Goal: Task Accomplishment & Management: Complete application form

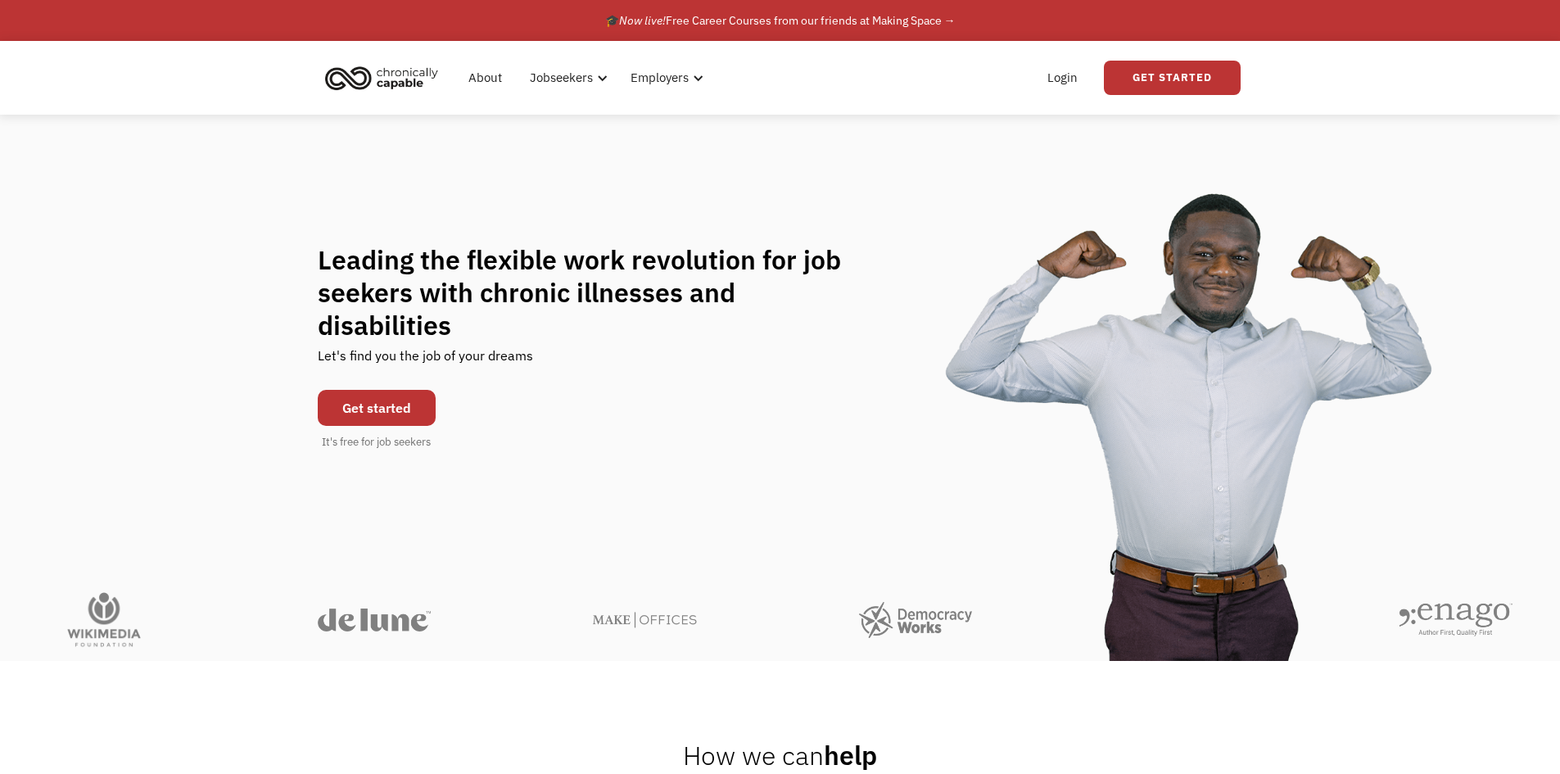
click at [365, 390] on link "Get started" at bounding box center [377, 408] width 118 height 36
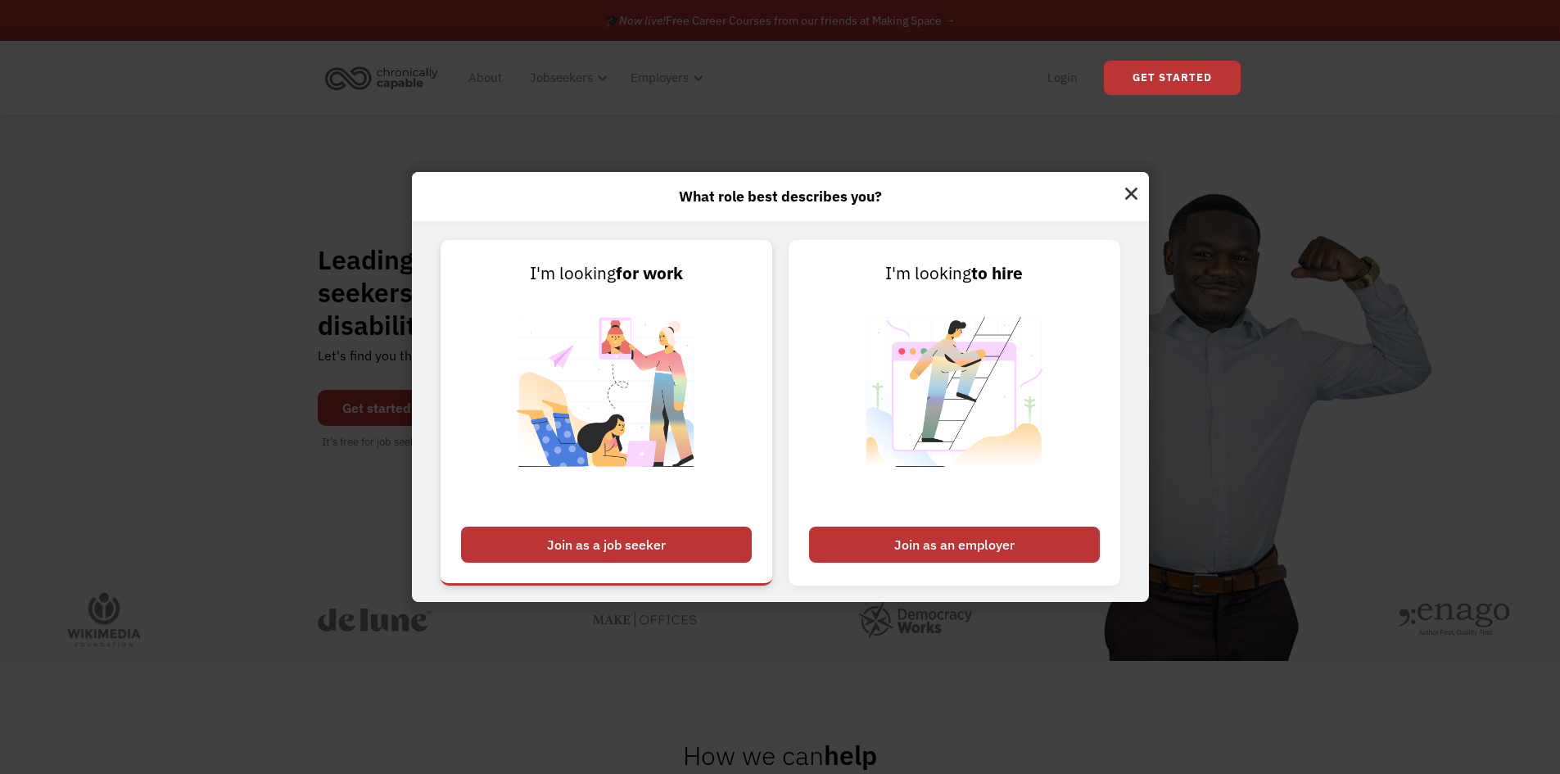
click at [659, 541] on div "Join as a job seeker" at bounding box center [606, 545] width 291 height 36
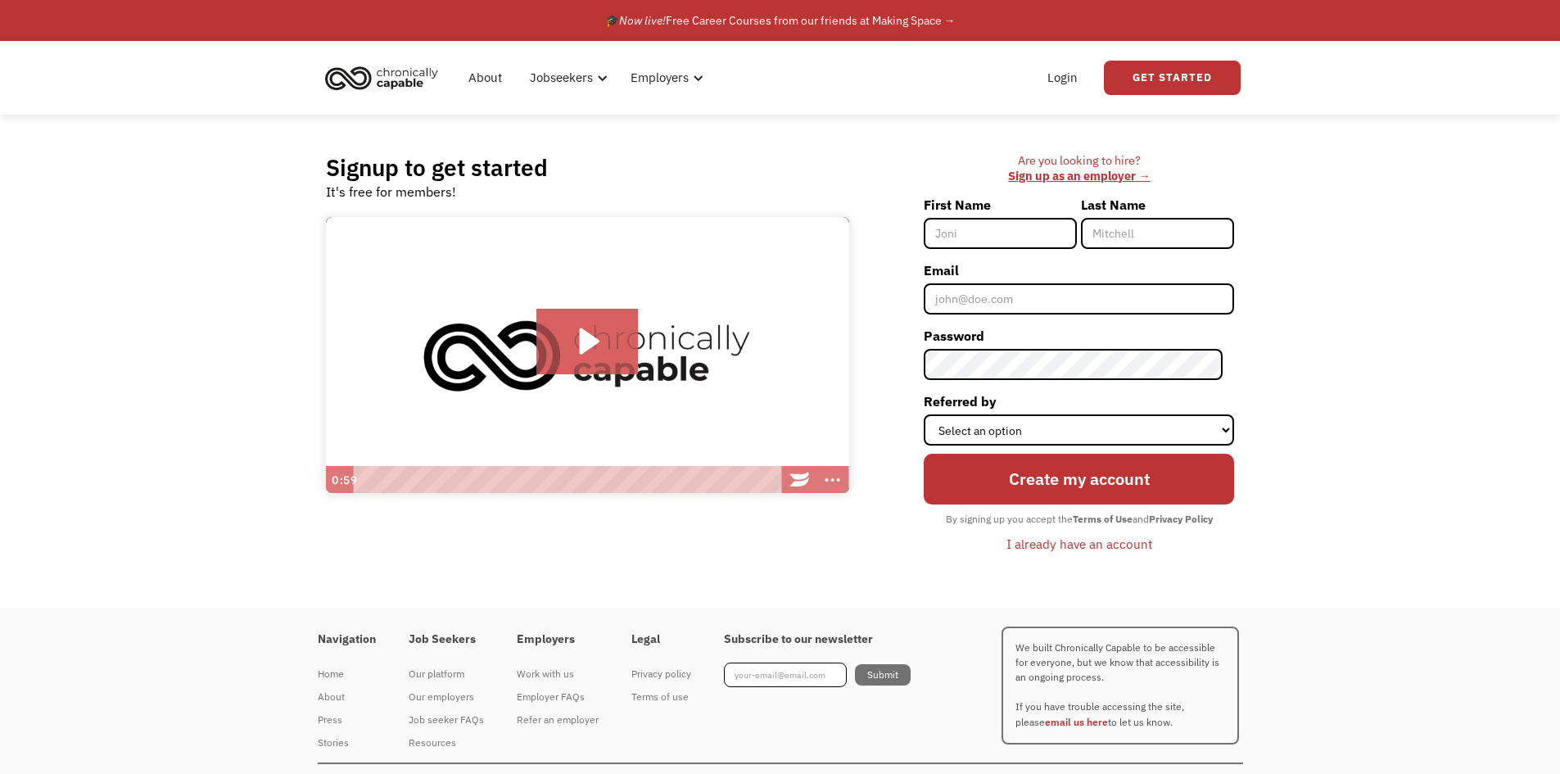
click at [974, 228] on input "First Name" at bounding box center [1000, 233] width 153 height 31
type input "[PERSON_NAME]"
drag, startPoint x: 1136, startPoint y: 229, endPoint x: 1066, endPoint y: 229, distance: 69.6
click at [1066, 229] on div "First Name [PERSON_NAME] Last Name [PERSON_NAME]" at bounding box center [1079, 225] width 310 height 66
type input "[PERSON_NAME]"
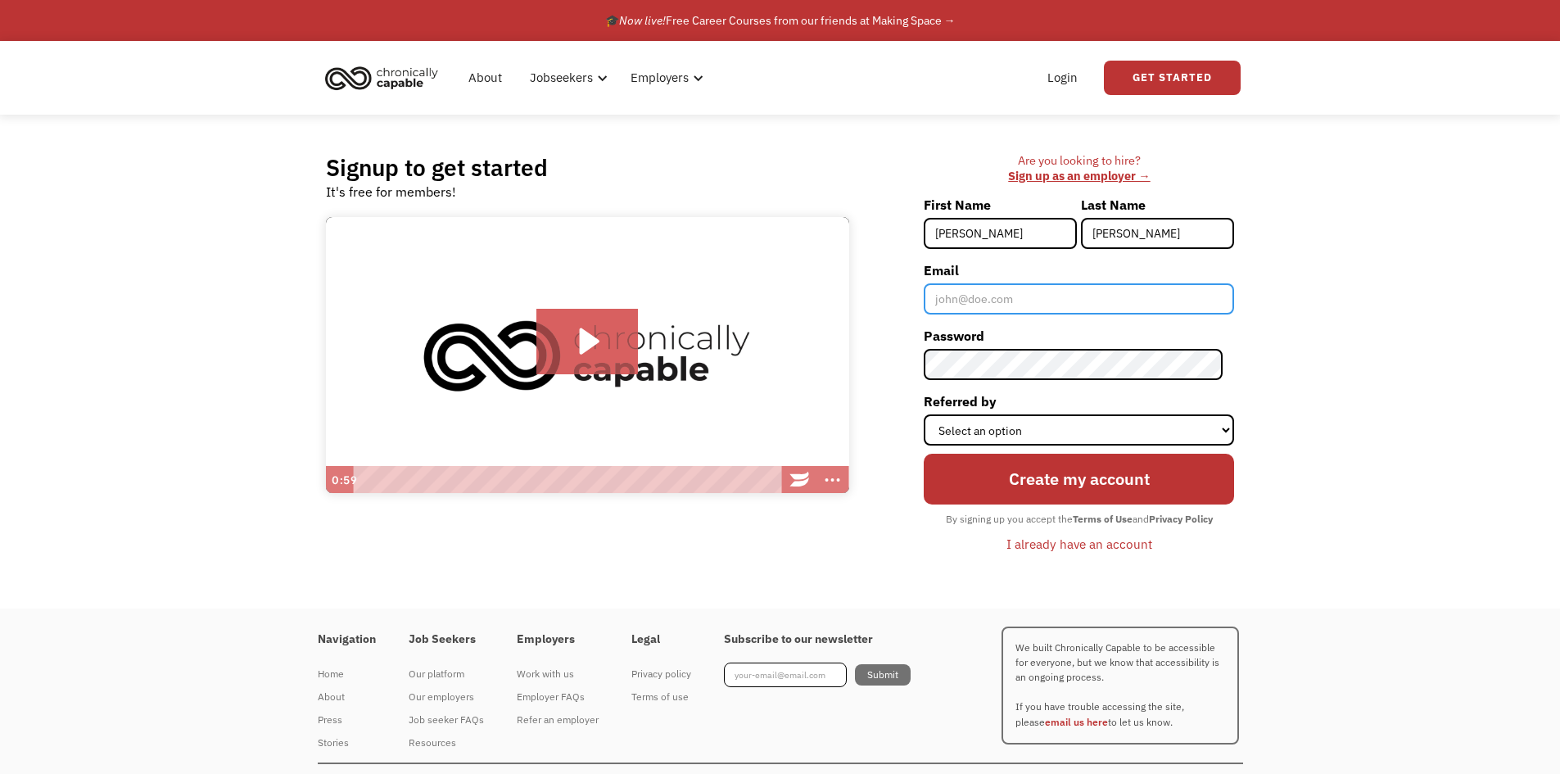
click at [1030, 295] on input "Email" at bounding box center [1079, 298] width 310 height 31
type input "[EMAIL_ADDRESS][DOMAIN_NAME]"
click at [909, 372] on div "Are you looking to hire? ‍ Sign up as an employer → First Name [PERSON_NAME] La…" at bounding box center [1050, 361] width 369 height 416
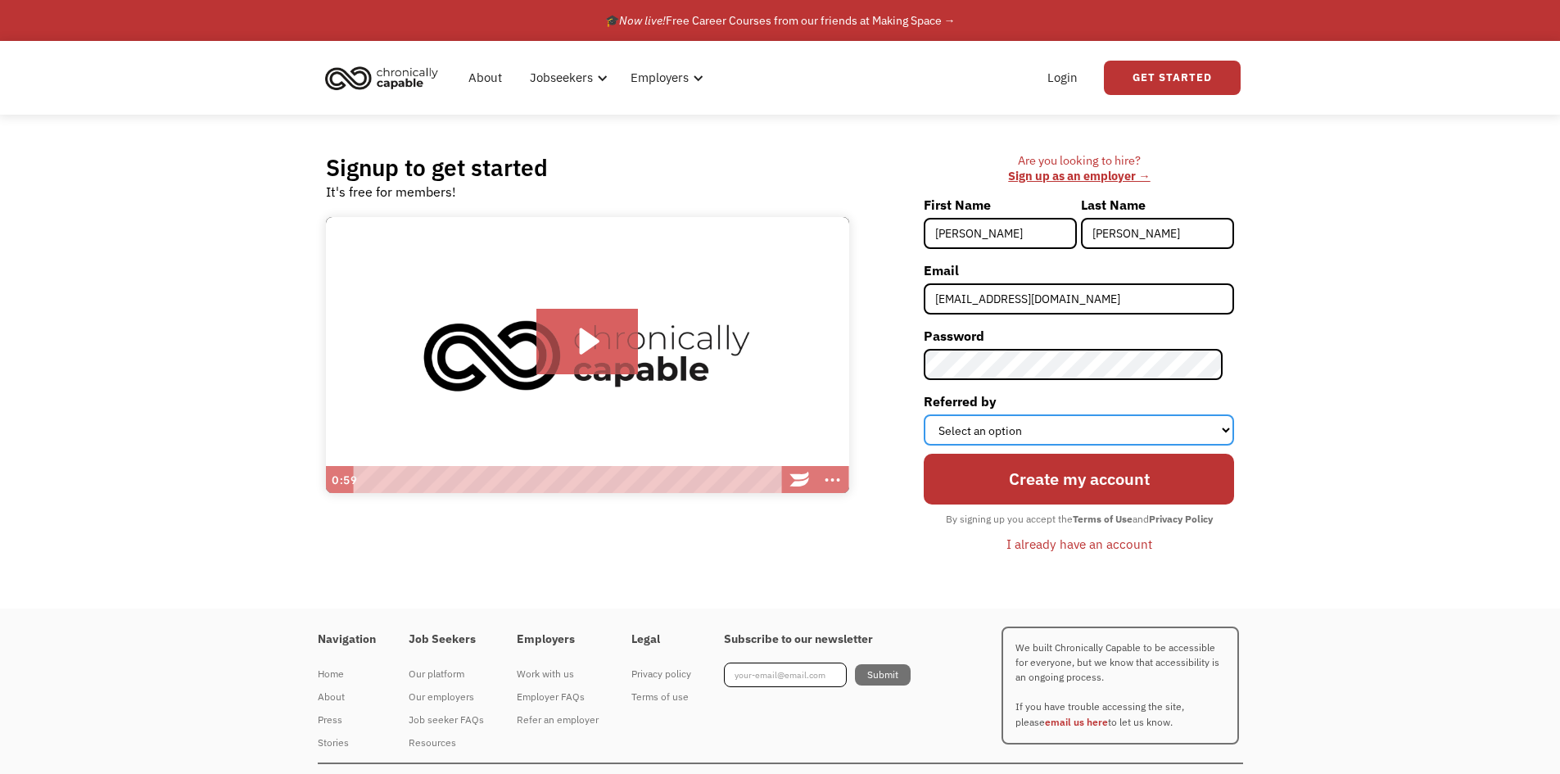
click at [997, 432] on select "Select an option Instagram Facebook Twitter Search Engine News Article Word of …" at bounding box center [1079, 429] width 310 height 31
select select "Search Engine"
click at [935, 414] on select "Select an option Instagram Facebook Twitter Search Engine News Article Word of …" at bounding box center [1079, 429] width 310 height 31
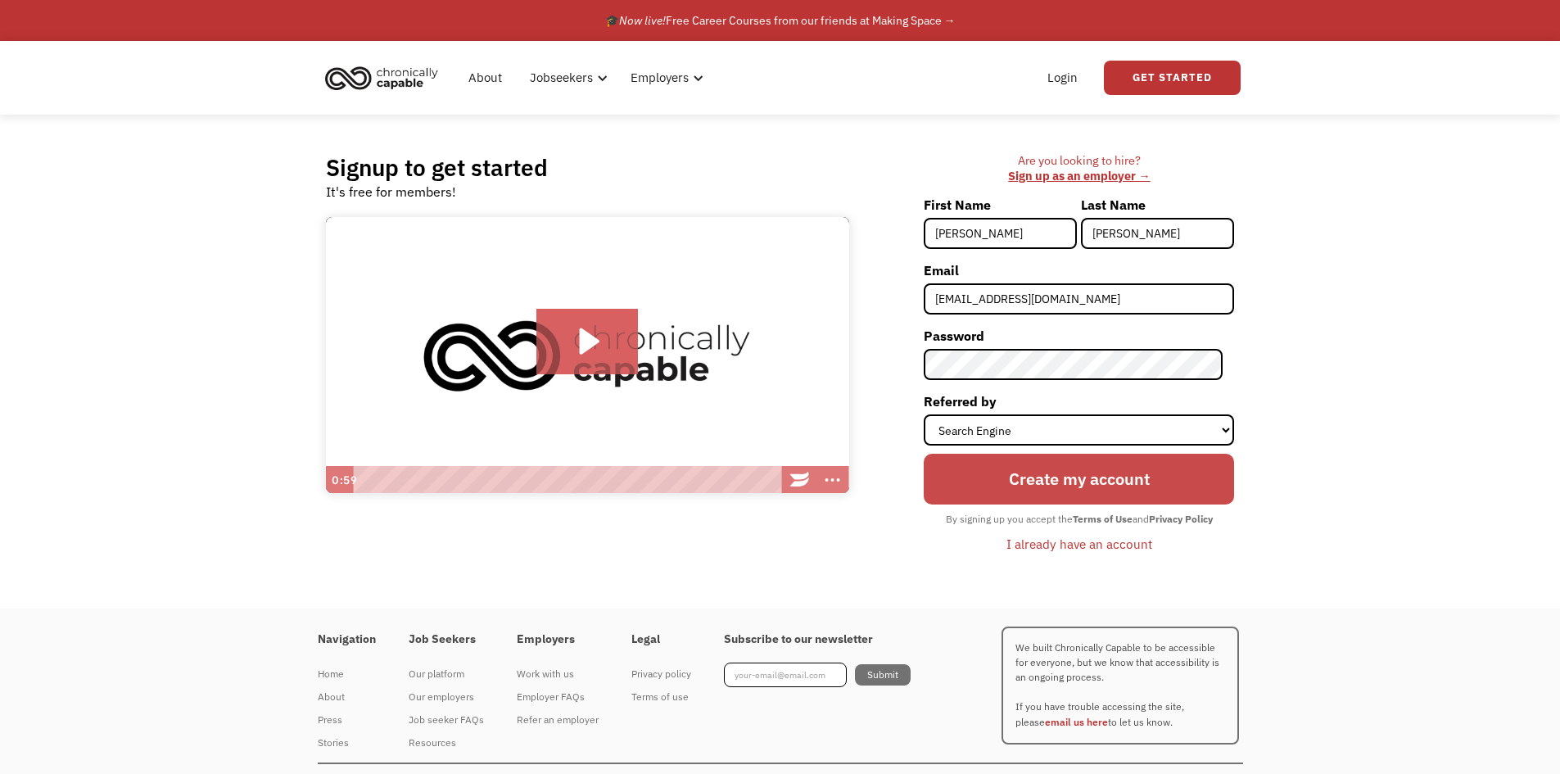
click at [1018, 487] on input "Create my account" at bounding box center [1079, 479] width 310 height 51
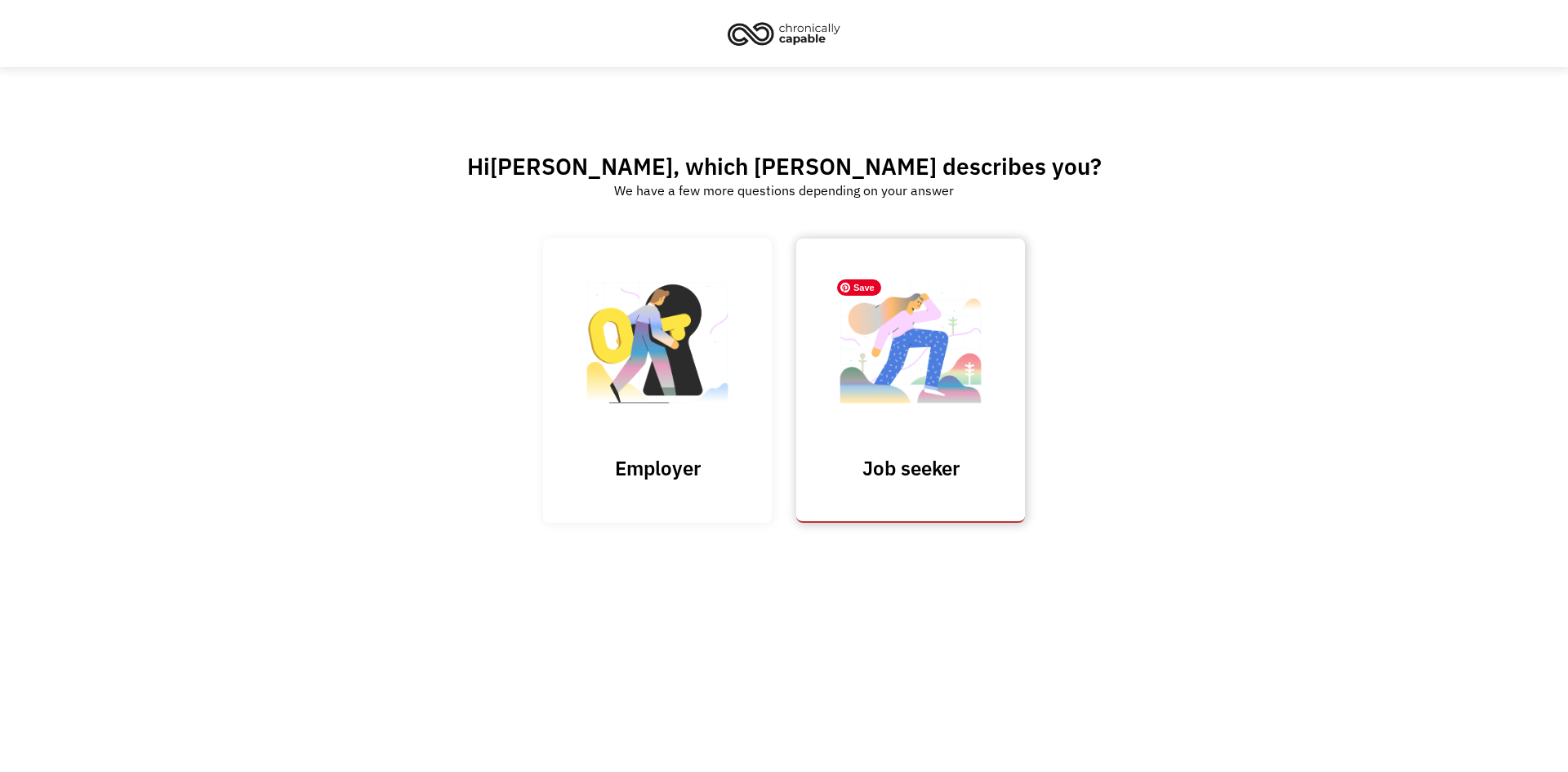
click at [920, 368] on img at bounding box center [910, 351] width 163 height 160
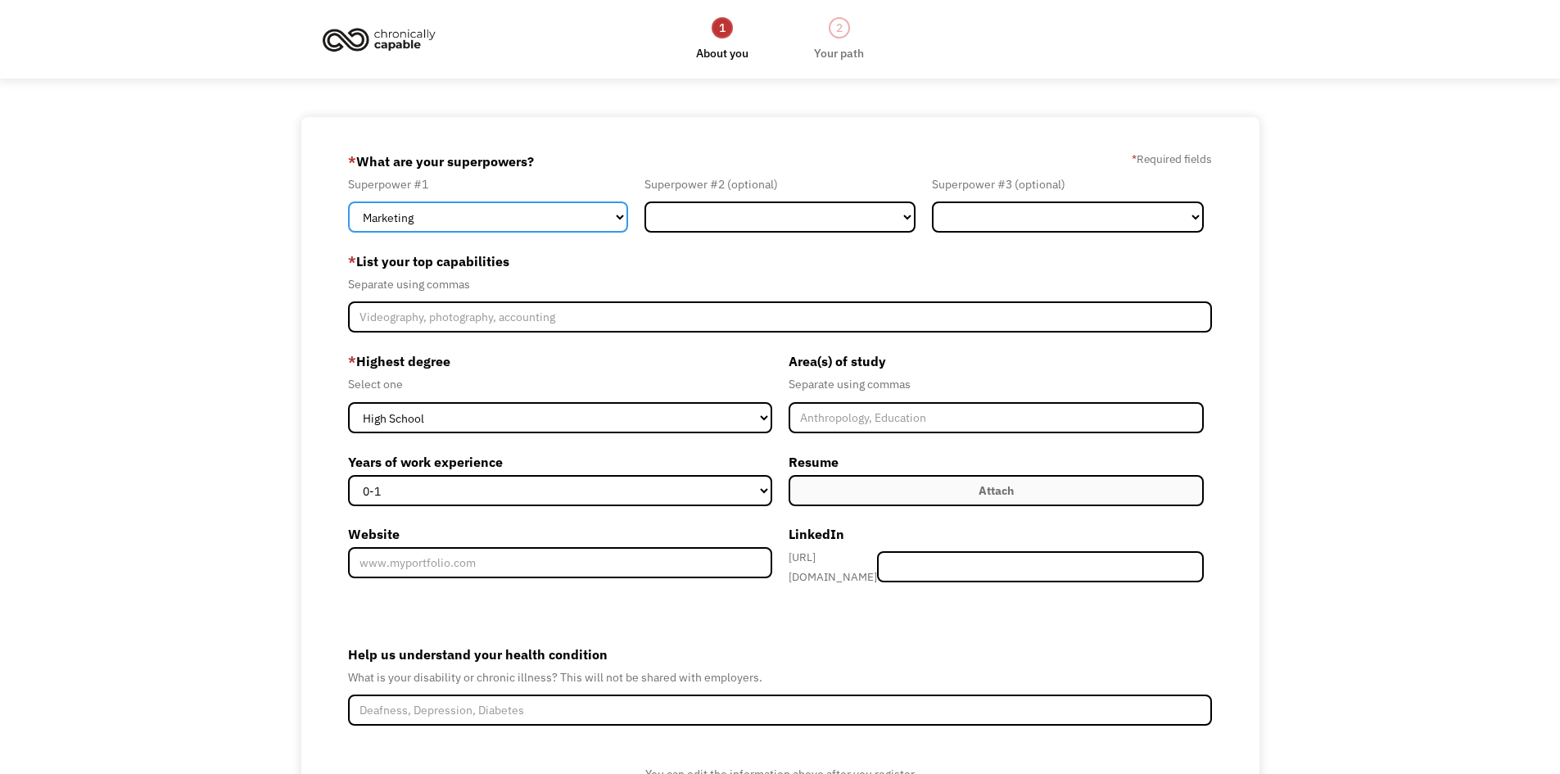
click at [384, 212] on select "Marketing Human Resources Finance Technology Operations Sales Industrial & Manu…" at bounding box center [488, 216] width 280 height 31
click at [199, 337] on div "68cad37b31bdd54913b08a35 [EMAIL_ADDRESS][DOMAIN_NAME] [PERSON_NAME] Search Engi…" at bounding box center [780, 503] width 1560 height 772
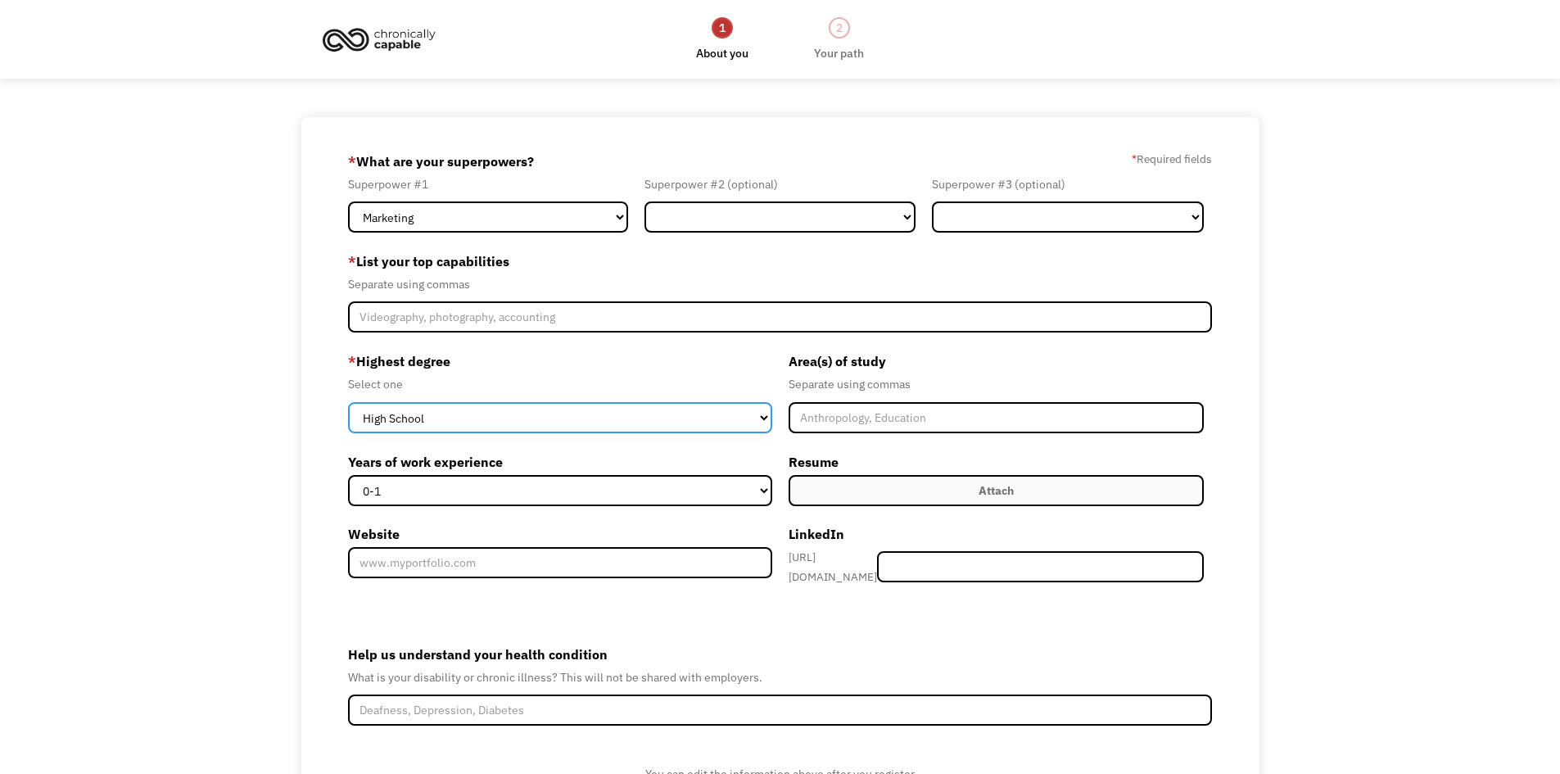
click at [417, 415] on select "High School Associates Bachelors Master's PhD" at bounding box center [560, 417] width 424 height 31
select select "bachelors"
click at [348, 402] on select "High School Associates Bachelors Master's PhD" at bounding box center [560, 417] width 424 height 31
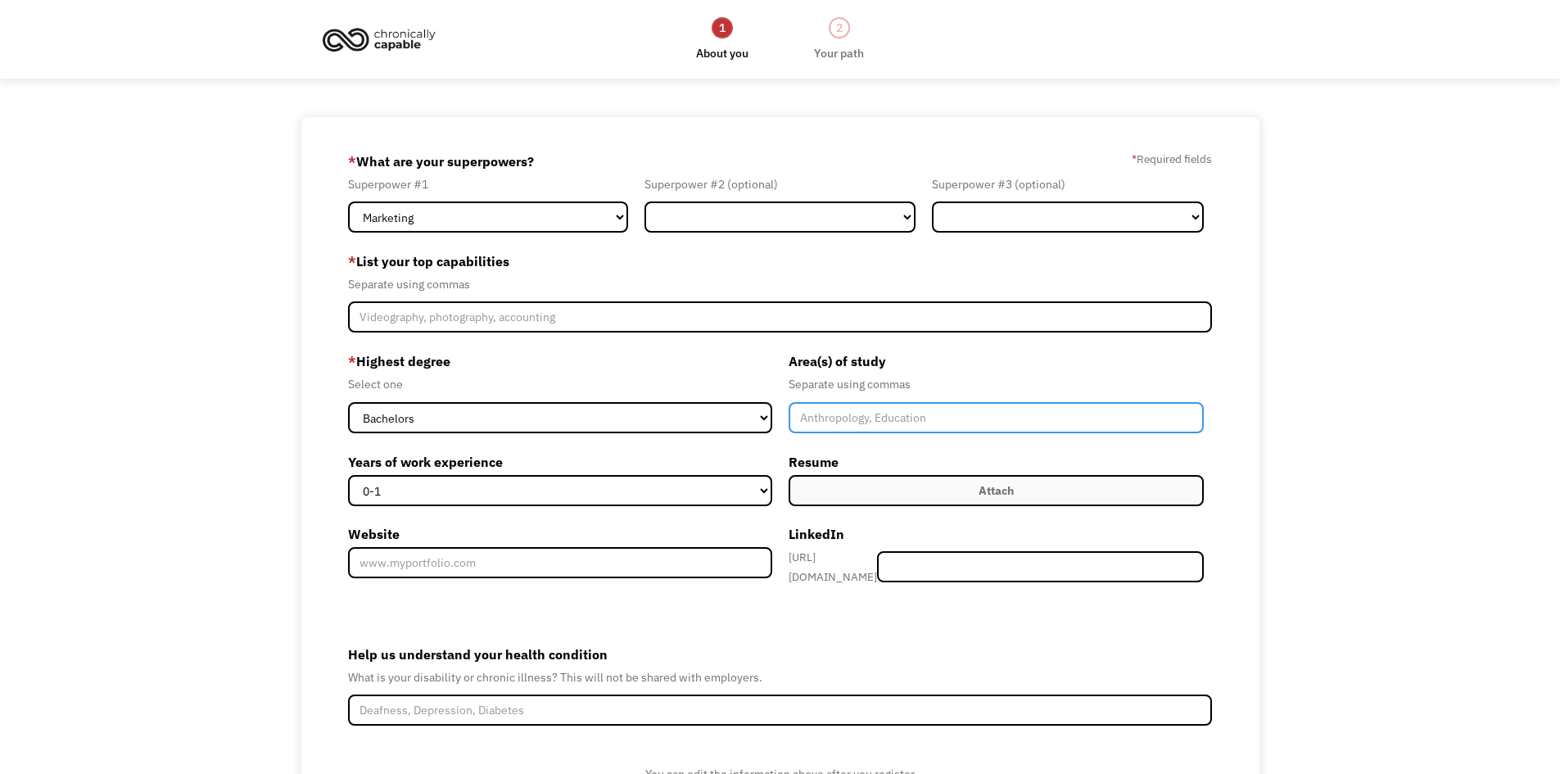
click at [832, 423] on input "Member-Create-Step1" at bounding box center [997, 417] width 416 height 31
type input "Digital Journalism and Media"
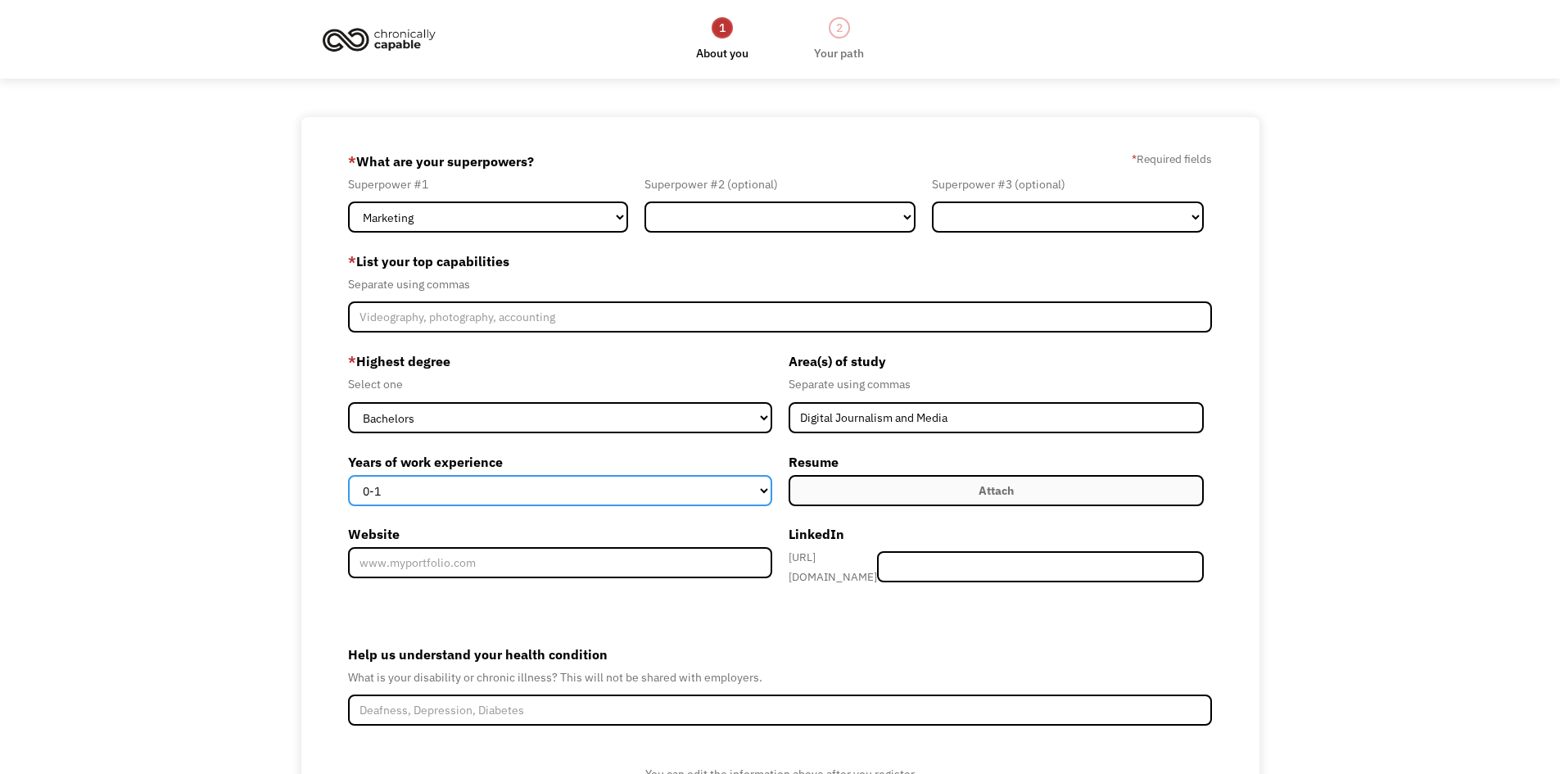
click at [448, 492] on select "0-1 2-4 5-10 11-15 15+" at bounding box center [560, 490] width 424 height 31
click at [452, 490] on select "0-1 2-4 5-10 11-15 15+" at bounding box center [560, 490] width 424 height 31
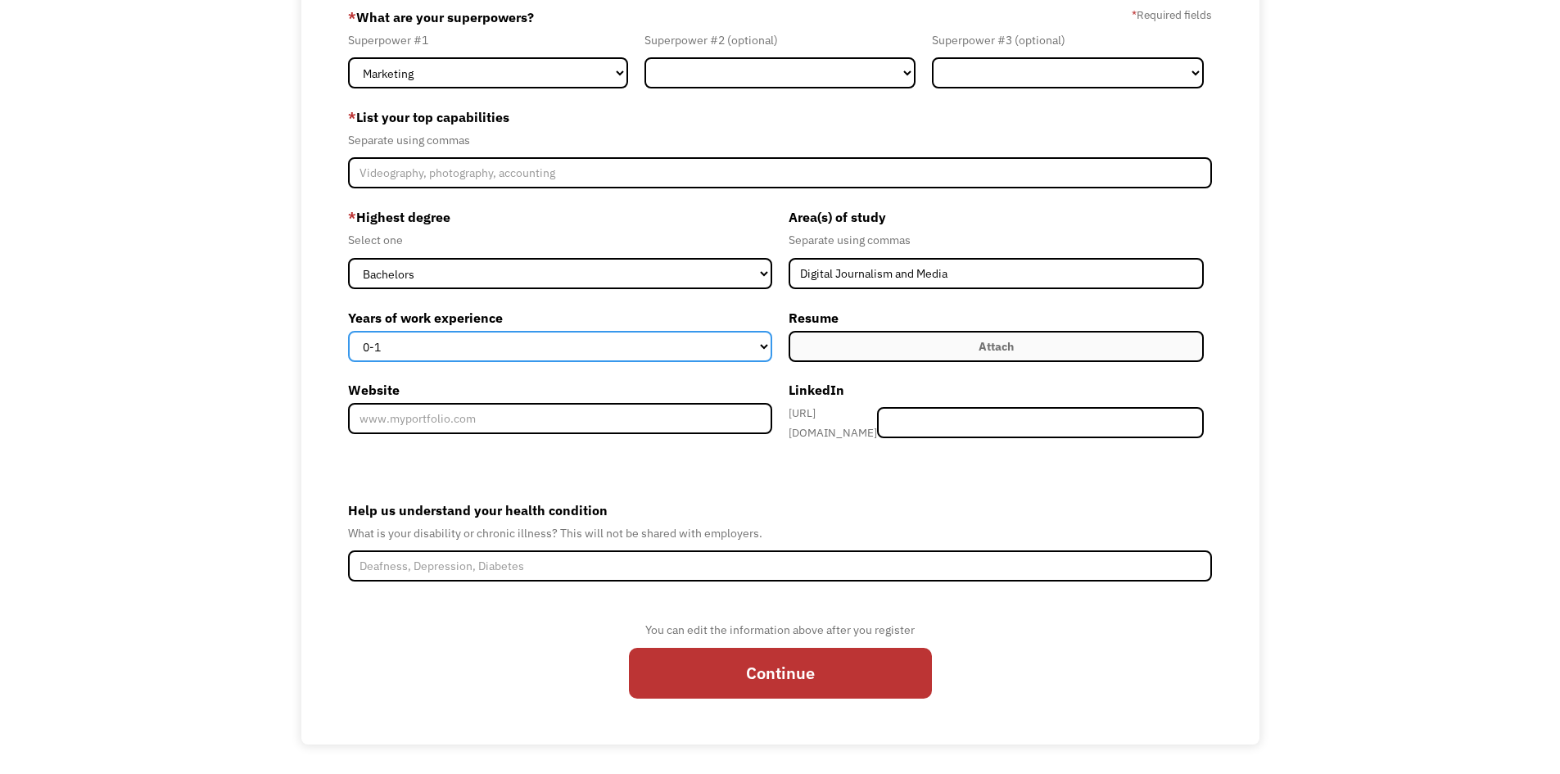
scroll to position [145, 0]
